Goal: Task Accomplishment & Management: Manage account settings

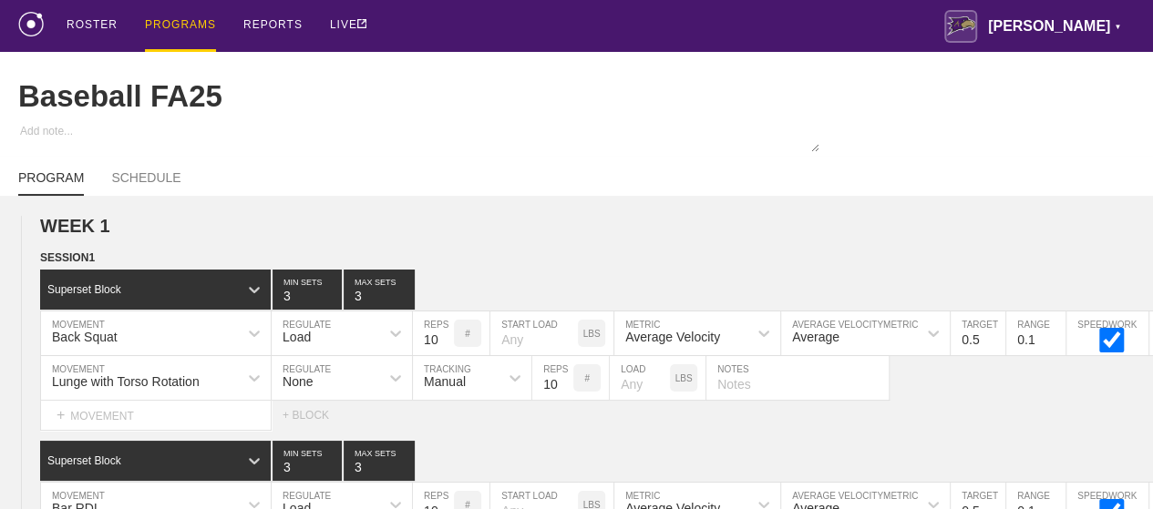
click at [183, 23] on div "PROGRAMS" at bounding box center [180, 26] width 71 height 52
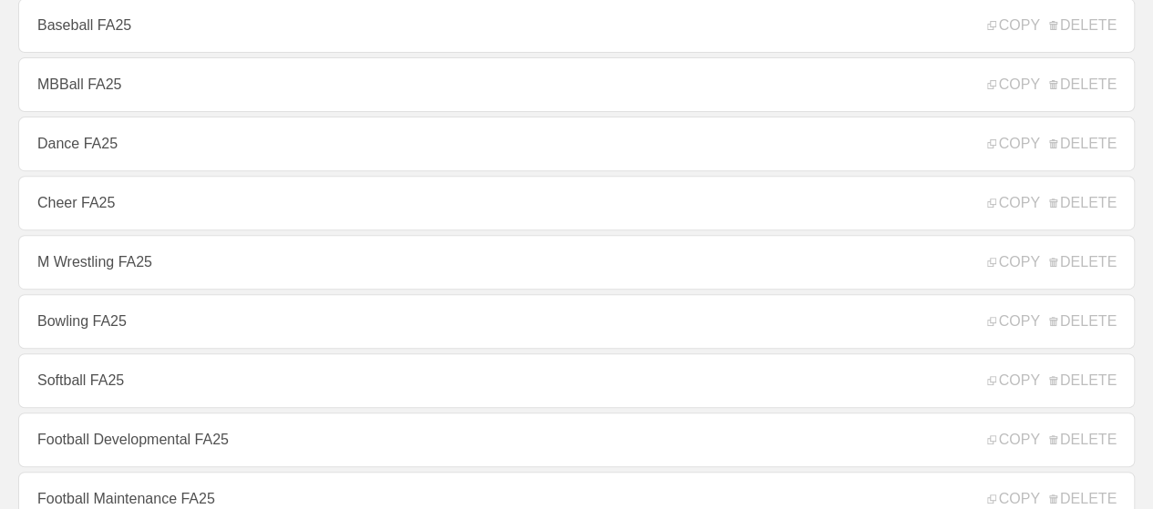
scroll to position [292, 0]
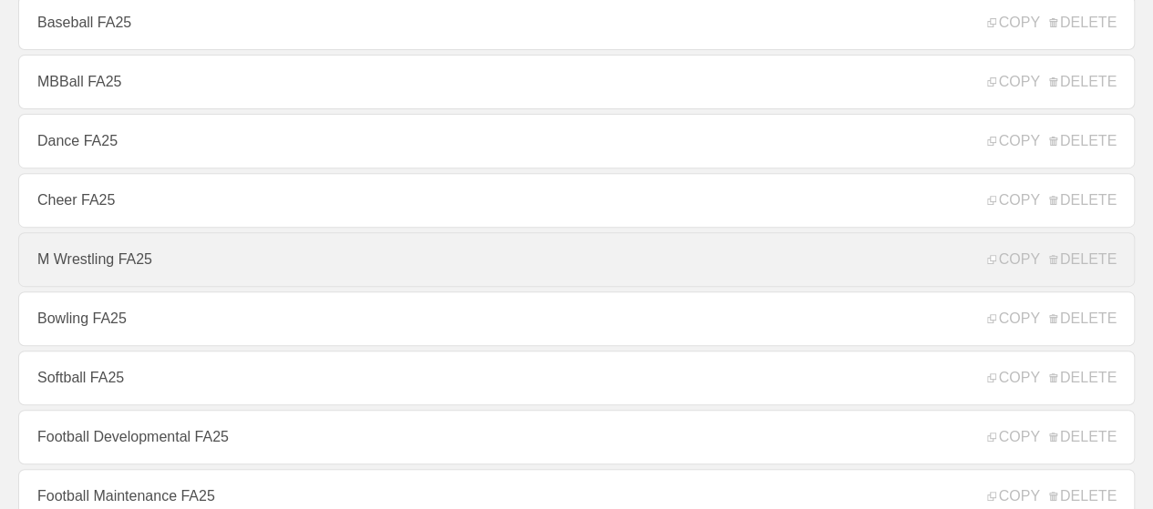
click at [363, 249] on link "M Wrestling FA25" at bounding box center [576, 259] width 1116 height 55
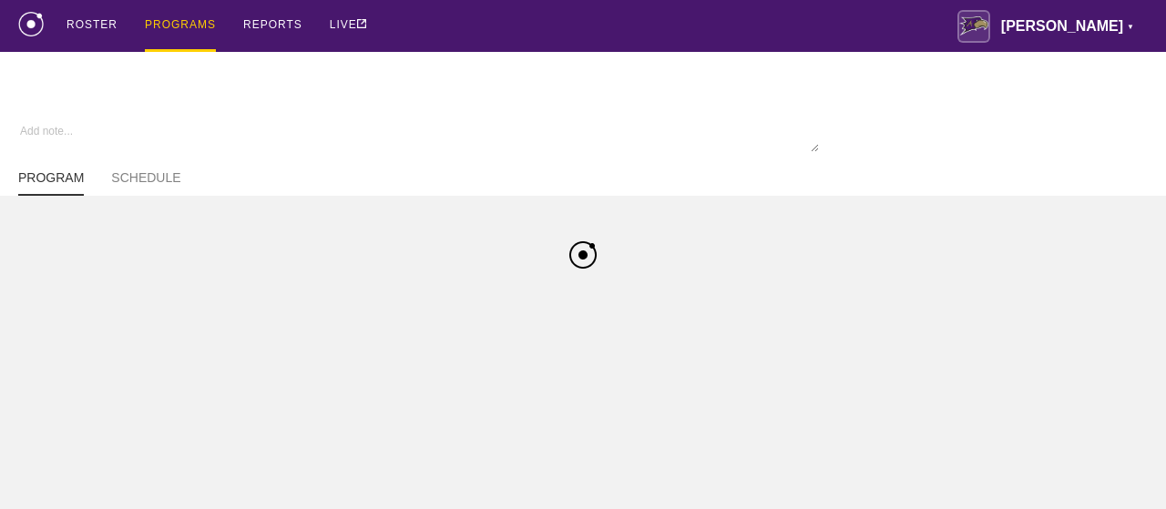
type textarea "x"
type input "M Wrestling FA25"
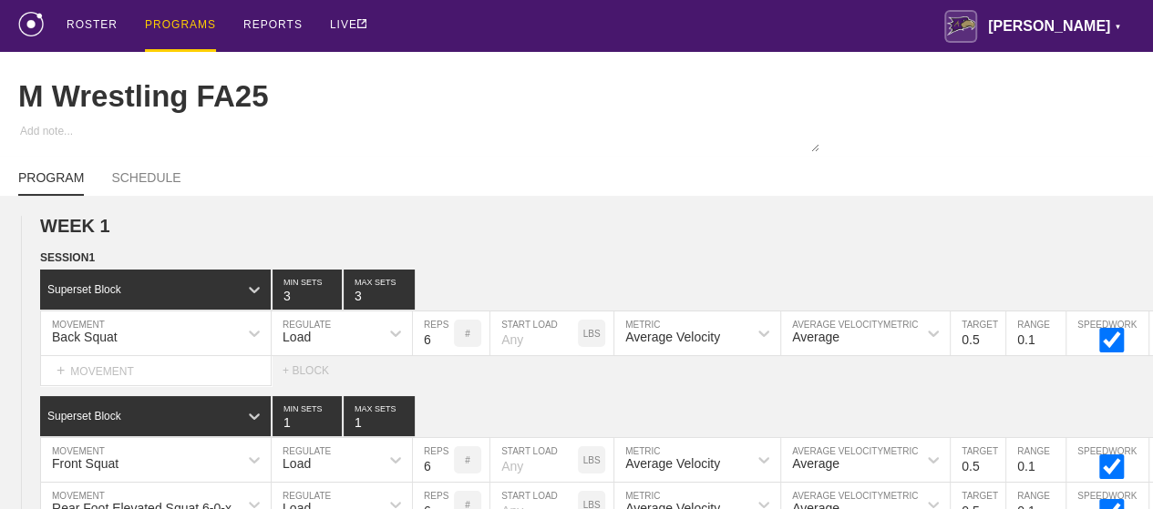
click at [535, 26] on div "ROSTER PROGRAMS REPORTS LIVE [PERSON_NAME] ▼ [PERSON_NAME][EMAIL_ADDRESS][PERSO…" at bounding box center [576, 26] width 1116 height 52
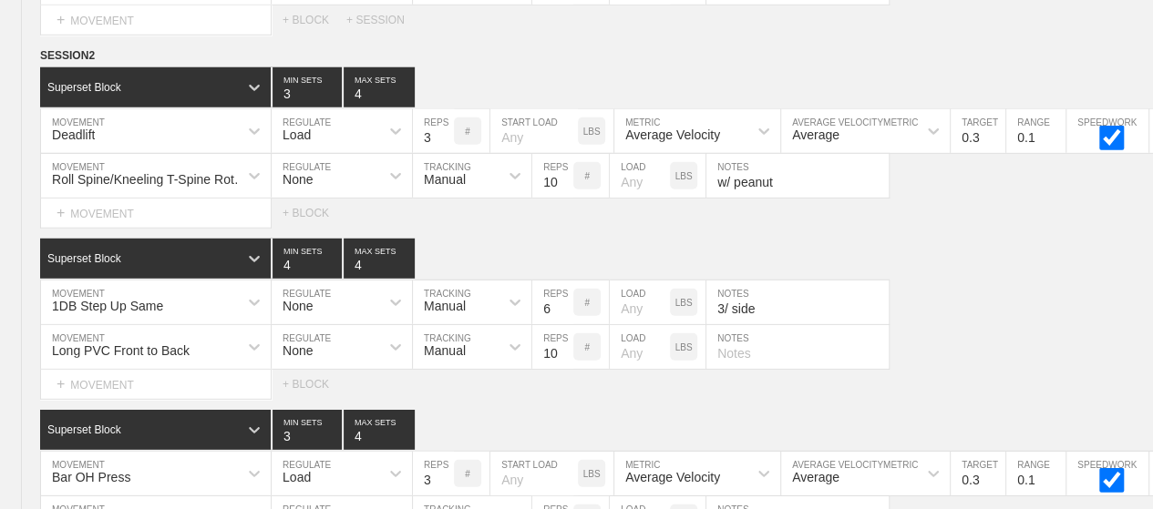
scroll to position [9531, 0]
